Goal: Task Accomplishment & Management: Manage account settings

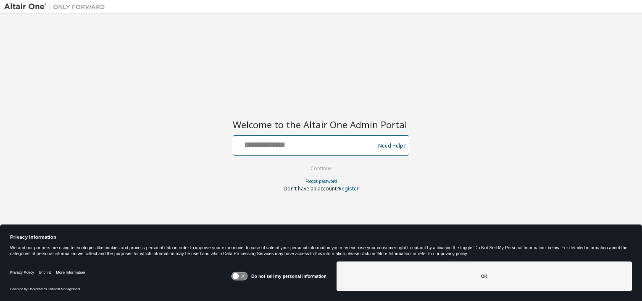
click at [262, 146] on input "text" at bounding box center [305, 143] width 137 height 12
type input "**********"
click at [326, 171] on button "Continue" at bounding box center [321, 168] width 39 height 13
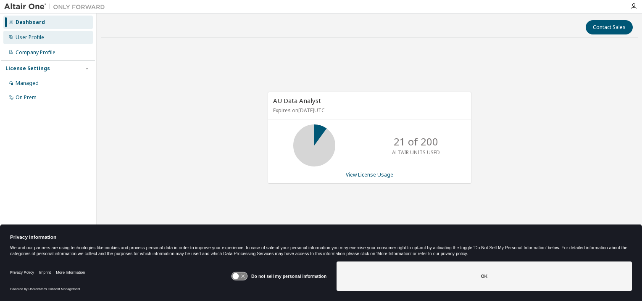
click at [29, 40] on div "User Profile" at bounding box center [30, 37] width 29 height 7
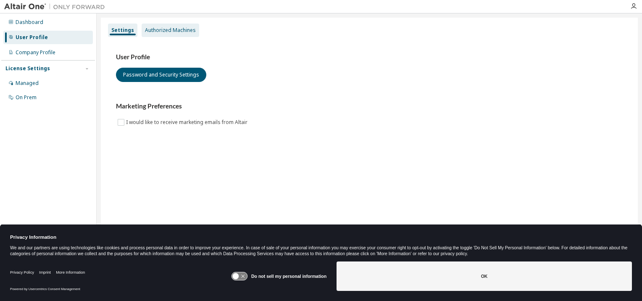
click at [168, 25] on div "Authorized Machines" at bounding box center [171, 30] width 58 height 13
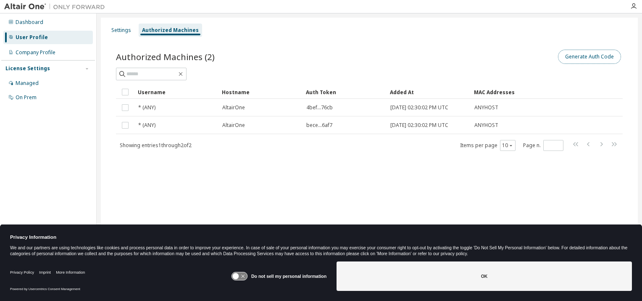
click at [590, 56] on button "Generate Auth Code" at bounding box center [589, 57] width 63 height 14
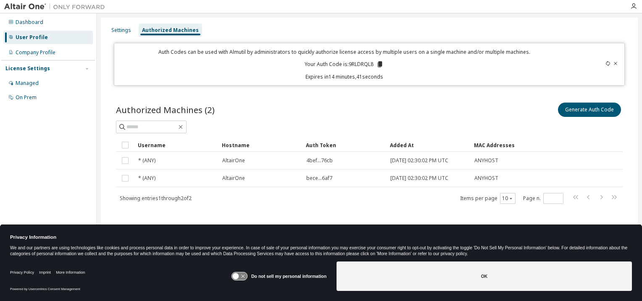
click at [241, 276] on icon at bounding box center [240, 276] width 16 height 8
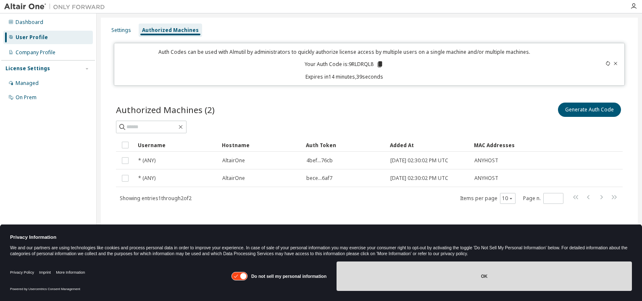
click at [396, 282] on button "OK" at bounding box center [484, 275] width 295 height 29
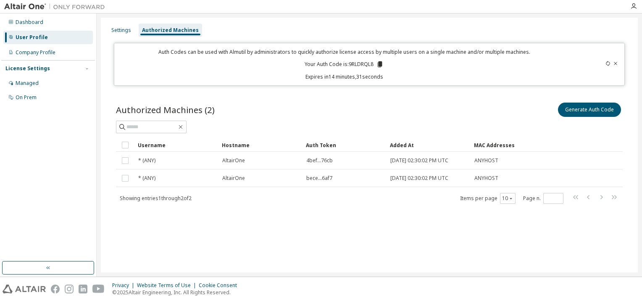
click at [382, 65] on icon at bounding box center [380, 64] width 5 height 6
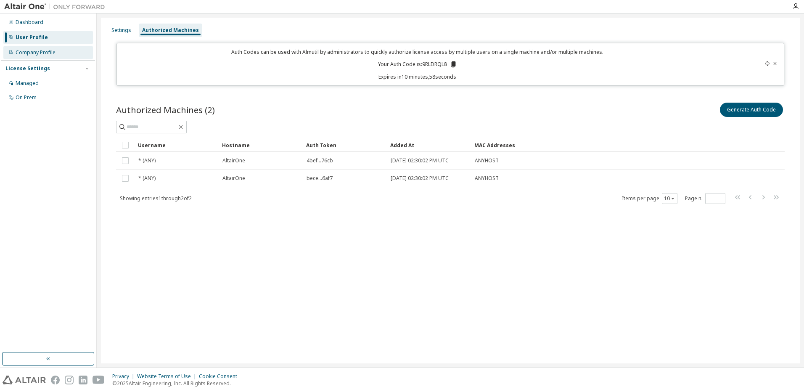
click at [37, 52] on div "Company Profile" at bounding box center [36, 52] width 40 height 7
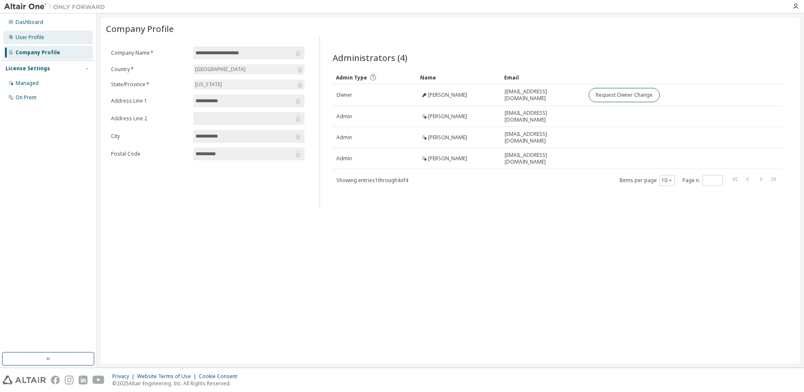
click at [37, 36] on div "User Profile" at bounding box center [30, 37] width 29 height 7
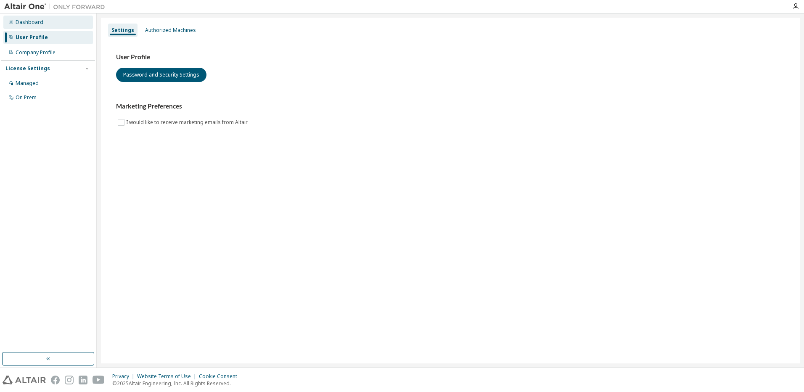
click at [32, 23] on div "Dashboard" at bounding box center [30, 22] width 28 height 7
